Goal: Task Accomplishment & Management: Manage account settings

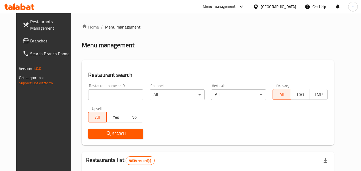
click at [286, 5] on div "[GEOGRAPHIC_DATA]" at bounding box center [278, 7] width 35 height 6
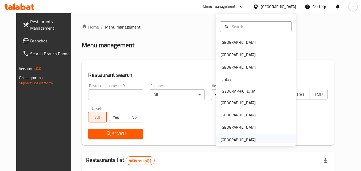
click at [235, 137] on div "United Arab Emirates" at bounding box center [237, 140] width 35 height 6
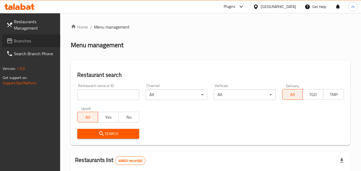
click at [24, 43] on span "Branches" at bounding box center [35, 41] width 42 height 6
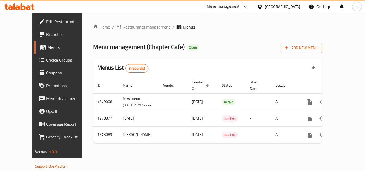
click at [131, 24] on span "Restaurants management" at bounding box center [147, 27] width 48 height 6
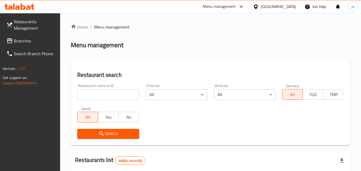
click at [96, 93] on input "search" at bounding box center [108, 94] width 62 height 11
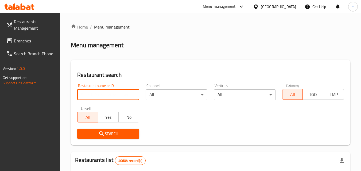
paste input "690589"
type input "690589"
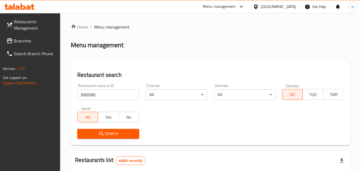
click at [108, 131] on span "Search" at bounding box center [107, 134] width 53 height 7
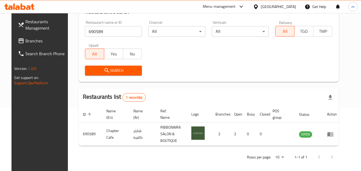
scroll to position [67, 0]
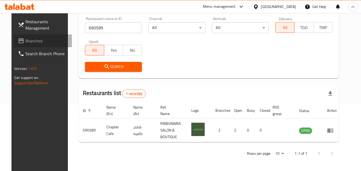
click at [25, 39] on span "Branches" at bounding box center [46, 41] width 42 height 6
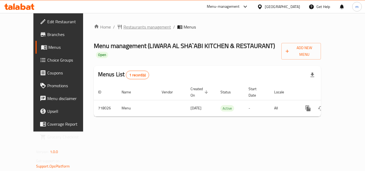
click at [123, 25] on span "Restaurants management" at bounding box center [147, 27] width 48 height 6
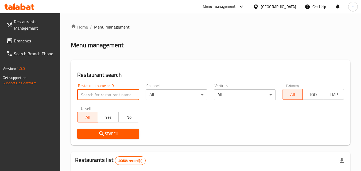
click at [96, 95] on input "search" at bounding box center [108, 94] width 62 height 11
paste input "645712"
type input "645712"
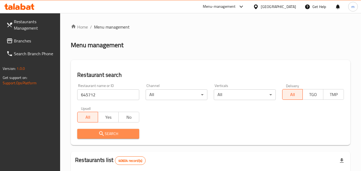
click at [110, 129] on button "Search" at bounding box center [108, 134] width 62 height 10
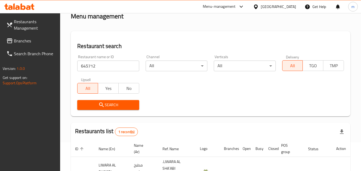
scroll to position [0, 0]
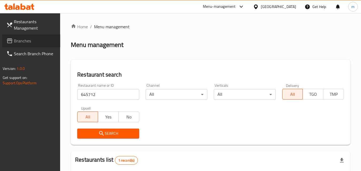
click at [25, 39] on span "Branches" at bounding box center [35, 41] width 42 height 6
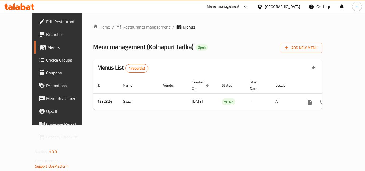
click at [124, 30] on span "Restaurants management" at bounding box center [147, 27] width 48 height 6
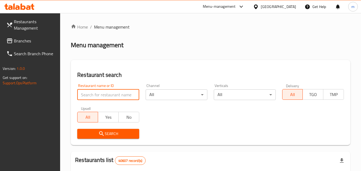
click at [108, 90] on input "search" at bounding box center [108, 94] width 62 height 11
paste input "677733"
type input "677733"
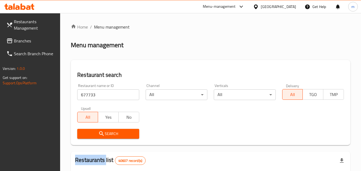
click at [121, 128] on div "Search" at bounding box center [108, 134] width 68 height 16
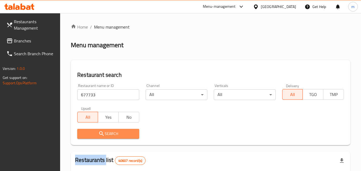
click at [120, 134] on span "Search" at bounding box center [107, 134] width 53 height 7
click at [120, 134] on div at bounding box center [180, 85] width 361 height 171
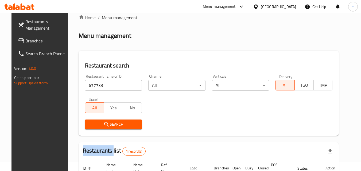
scroll to position [9, 0]
click at [14, 37] on link "Branches" at bounding box center [43, 40] width 58 height 13
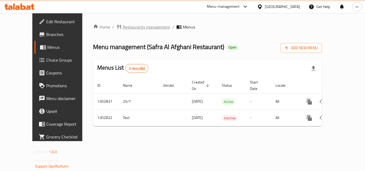
click at [123, 26] on span "Restaurants management" at bounding box center [147, 27] width 48 height 6
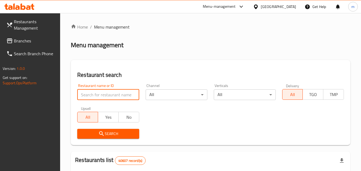
click at [100, 95] on input "search" at bounding box center [108, 94] width 62 height 11
paste input "702564"
type input "702564"
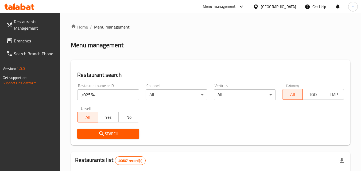
click at [115, 134] on span "Search" at bounding box center [107, 134] width 53 height 7
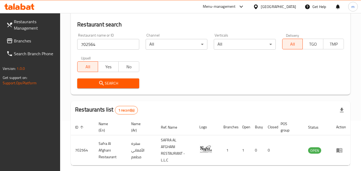
scroll to position [20, 0]
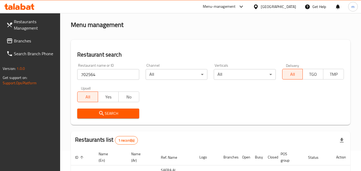
click at [269, 7] on div "[GEOGRAPHIC_DATA]" at bounding box center [278, 7] width 35 height 6
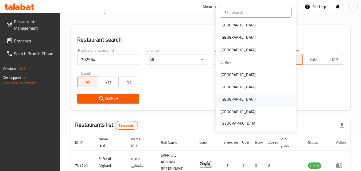
scroll to position [47, 0]
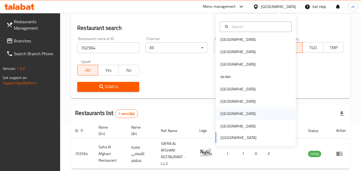
click at [222, 116] on div "[GEOGRAPHIC_DATA]" at bounding box center [237, 114] width 35 height 6
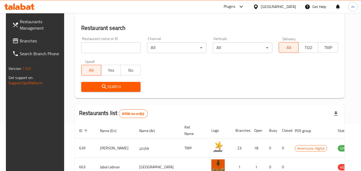
click at [24, 38] on span "Branches" at bounding box center [41, 41] width 42 height 6
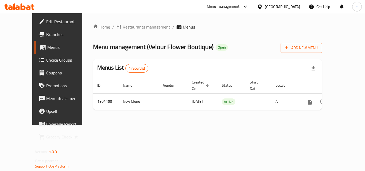
click at [123, 29] on span "Restaurants management" at bounding box center [147, 27] width 48 height 6
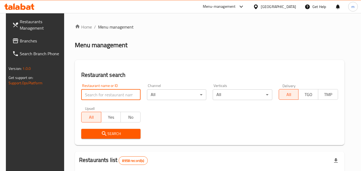
click at [107, 96] on input "search" at bounding box center [110, 94] width 59 height 11
paste input "703085"
type input "703085"
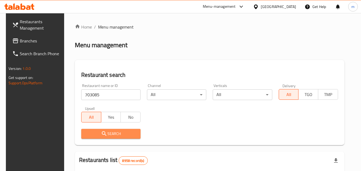
click at [122, 135] on span "Search" at bounding box center [110, 134] width 51 height 7
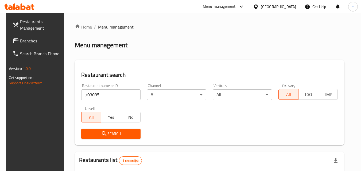
click at [13, 39] on icon at bounding box center [15, 40] width 5 height 5
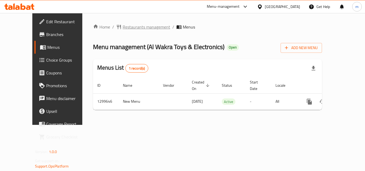
click at [123, 29] on span "Restaurants management" at bounding box center [147, 27] width 48 height 6
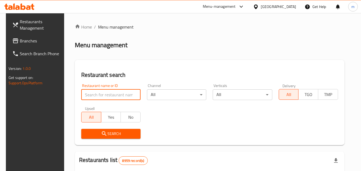
click at [102, 93] on input "search" at bounding box center [110, 94] width 59 height 11
paste input "701399"
type input "701399"
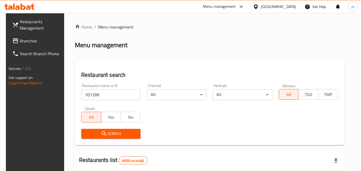
click at [101, 131] on icon "submit" at bounding box center [104, 134] width 6 height 6
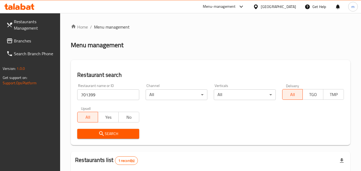
click at [291, 7] on div "Qatar" at bounding box center [278, 7] width 35 height 6
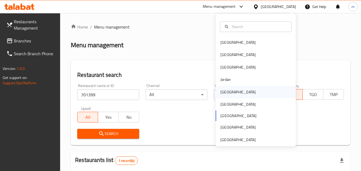
click at [235, 93] on div "[GEOGRAPHIC_DATA]" at bounding box center [255, 92] width 80 height 12
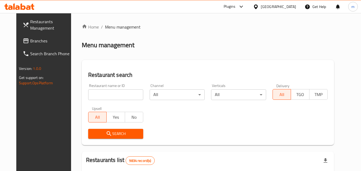
click at [32, 40] on span "Branches" at bounding box center [51, 41] width 42 height 6
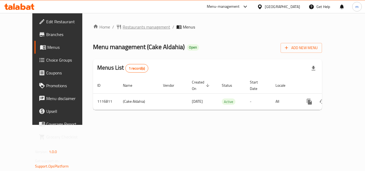
click at [132, 29] on span "Restaurants management" at bounding box center [147, 27] width 48 height 6
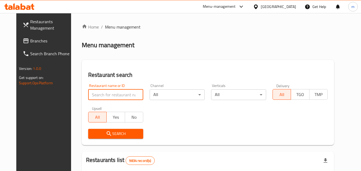
click at [102, 93] on input "search" at bounding box center [115, 94] width 55 height 11
paste input "665880"
type input "665880"
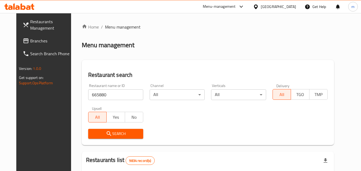
click at [106, 133] on icon "submit" at bounding box center [109, 134] width 6 height 6
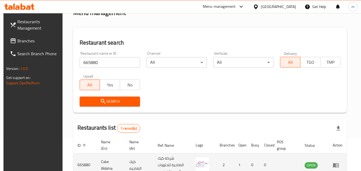
scroll to position [67, 0]
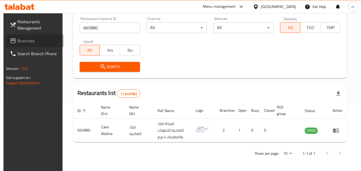
click at [26, 42] on span "Branches" at bounding box center [38, 41] width 42 height 6
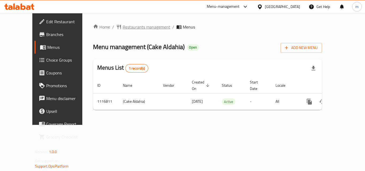
click at [123, 28] on span "Restaurants management" at bounding box center [147, 27] width 48 height 6
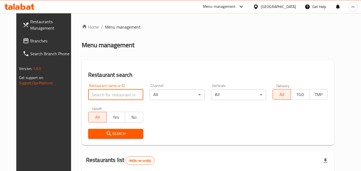
click at [105, 95] on input "search" at bounding box center [115, 94] width 55 height 11
paste input "665880"
type input "665880"
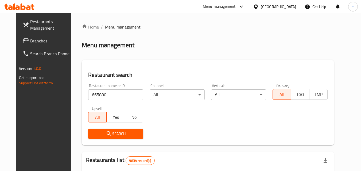
click at [106, 133] on icon "submit" at bounding box center [109, 134] width 6 height 6
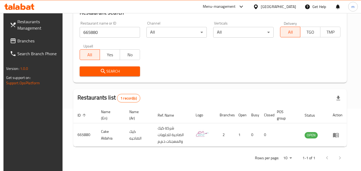
scroll to position [67, 0]
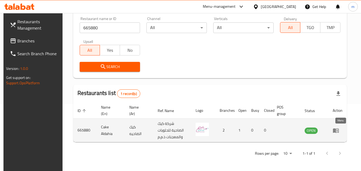
click at [339, 129] on icon "enhanced table" at bounding box center [335, 130] width 6 height 6
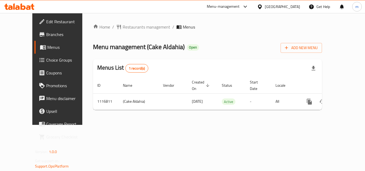
click at [46, 63] on span "Choice Groups" at bounding box center [67, 60] width 43 height 6
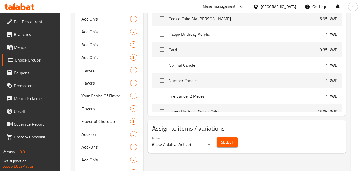
scroll to position [266, 0]
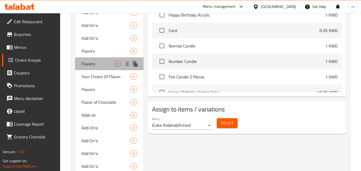
click at [94, 64] on span "Flavors:" at bounding box center [97, 64] width 33 height 6
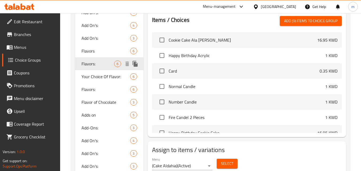
type input "Flavors:"
type input "النكهات:"
type input "1"
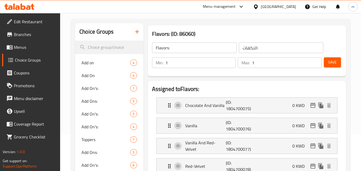
scroll to position [53, 0]
